Goal: Find specific page/section: Find specific page/section

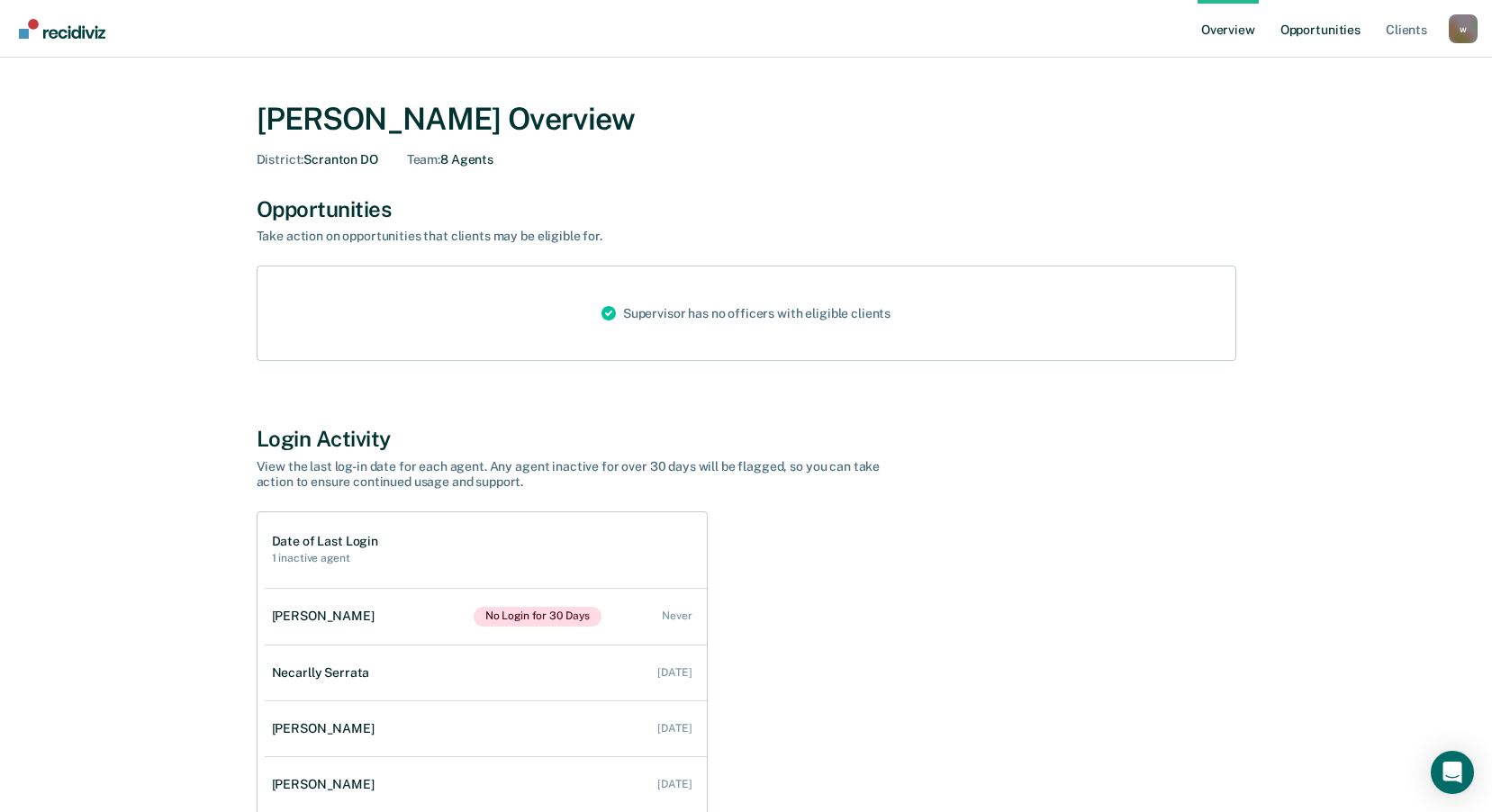
click at [1310, 27] on link "Opportunities" at bounding box center [1320, 28] width 87 height 58
